Goal: Go to known website: Access a specific website the user already knows

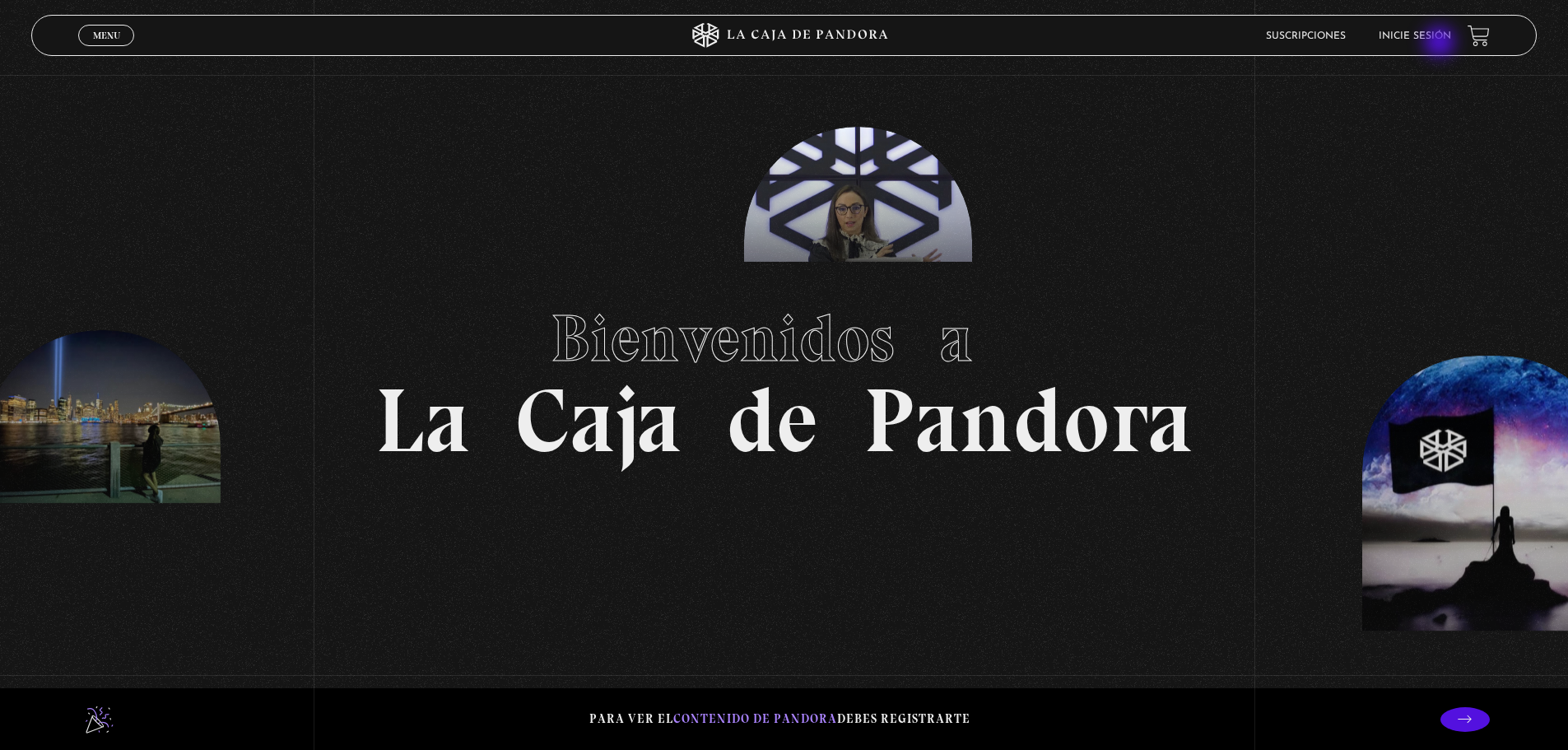
click at [1435, 35] on link "Inicie sesión" at bounding box center [1414, 36] width 72 height 10
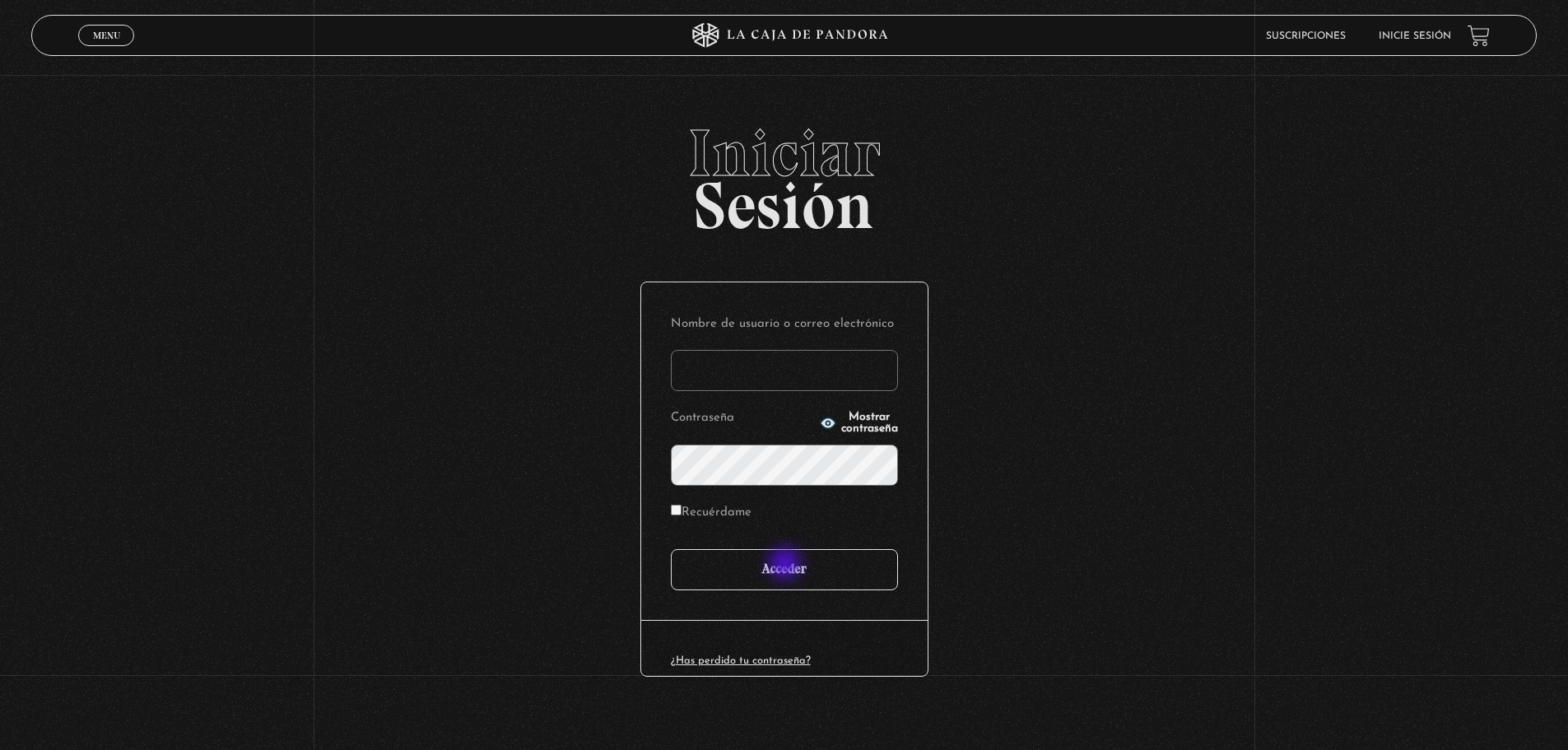
type input "raihamers@gmail.com"
click at [787, 566] on input "Acceder" at bounding box center [784, 569] width 227 height 41
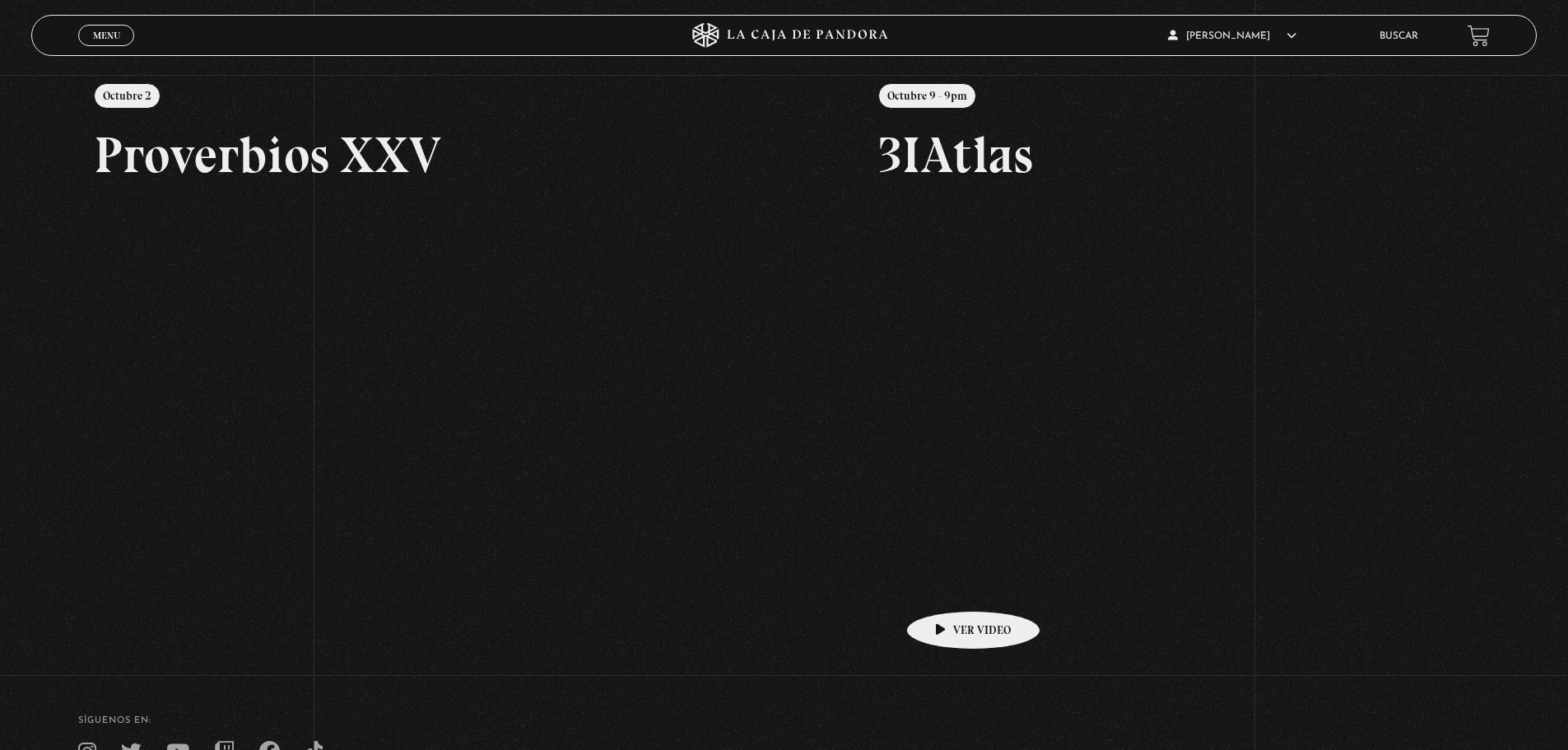
scroll to position [247, 0]
